Goal: Information Seeking & Learning: Find specific fact

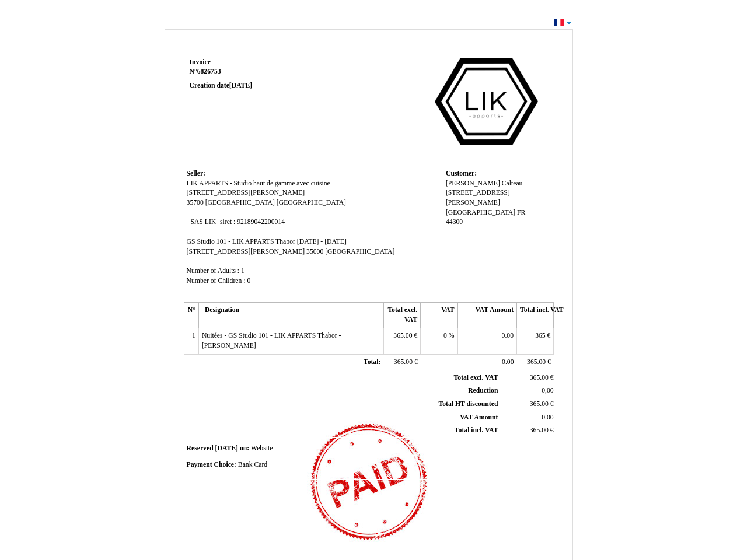
click at [200, 62] on span "Invoice" at bounding box center [200, 62] width 21 height 8
click at [211, 71] on span "6826753" at bounding box center [209, 72] width 24 height 8
click at [196, 173] on span "Seller:" at bounding box center [196, 174] width 19 height 8
click at [258, 183] on span "LIK APPARTS - Studio haut de gamme avec cuisine" at bounding box center [259, 184] width 144 height 8
click at [215, 193] on span "[STREET_ADDRESS][PERSON_NAME]" at bounding box center [246, 193] width 118 height 8
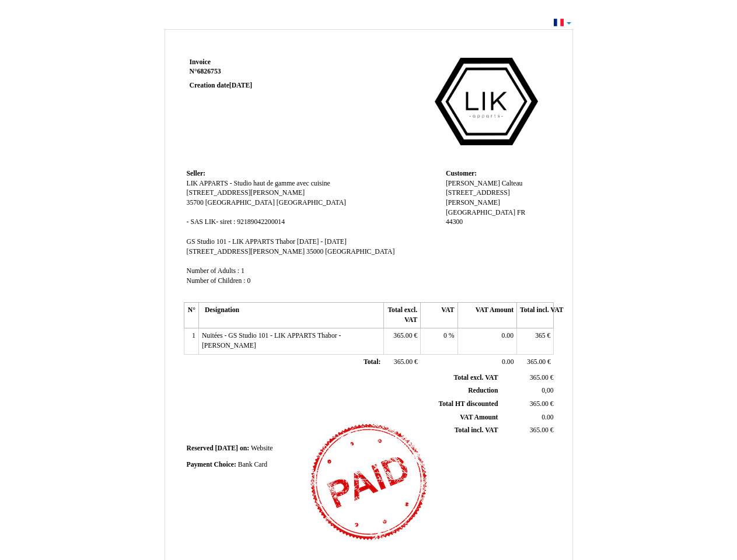
click at [196, 202] on span "35700" at bounding box center [195, 203] width 17 height 8
click at [216, 202] on span "[GEOGRAPHIC_DATA]" at bounding box center [239, 203] width 69 height 8
click at [277, 202] on span "[GEOGRAPHIC_DATA]" at bounding box center [311, 203] width 69 height 8
click at [237, 222] on span "SAS LIK- siret : 92189042200014" at bounding box center [237, 222] width 95 height 8
click at [242, 242] on span "GS Studio 101 - LIK APPARTS Thabor" at bounding box center [241, 242] width 109 height 8
